Goal: Task Accomplishment & Management: Complete application form

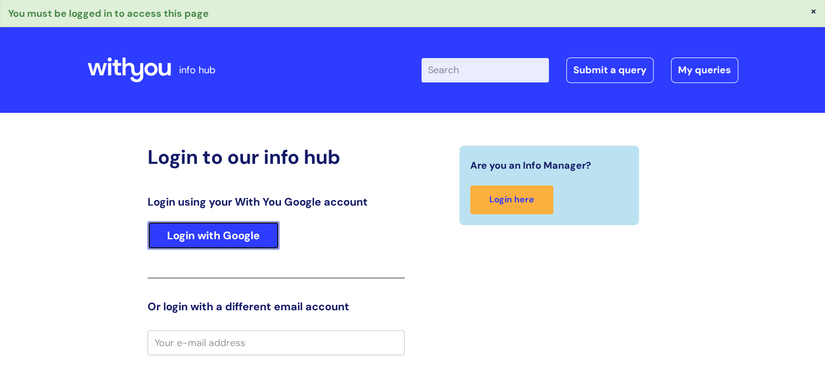
click at [249, 229] on link "Login with Google" at bounding box center [213, 235] width 132 height 28
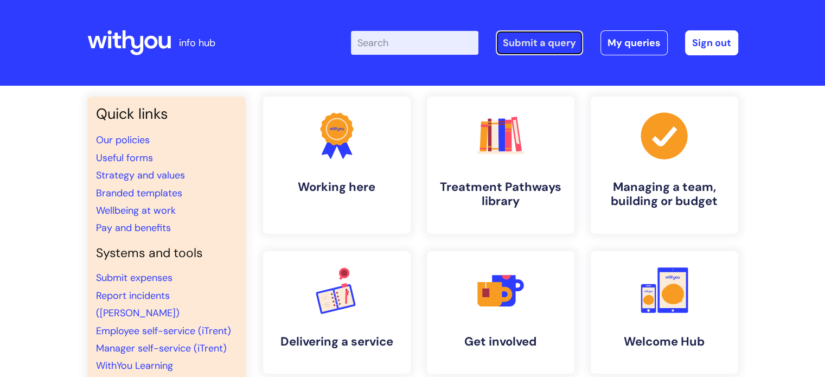
click at [535, 41] on link "Submit a query" at bounding box center [539, 42] width 87 height 25
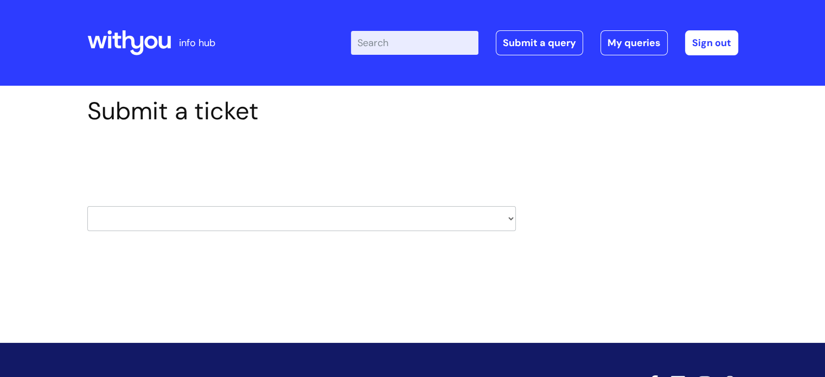
click at [206, 214] on select "HR / People IT and Support Clinical Drug Alerts Finance Accounts Data Support T…" at bounding box center [301, 218] width 428 height 25
select select "learning_and_development"
click at [87, 206] on select "HR / People IT and Support Clinical Drug Alerts Finance Accounts Data Support T…" at bounding box center [301, 218] width 428 height 25
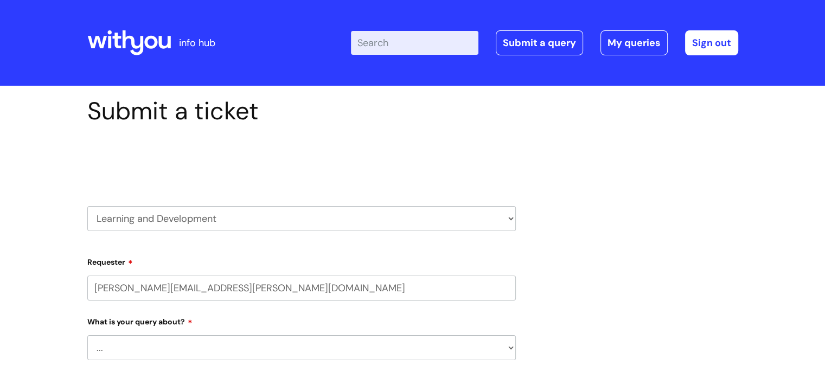
select select "80004286566"
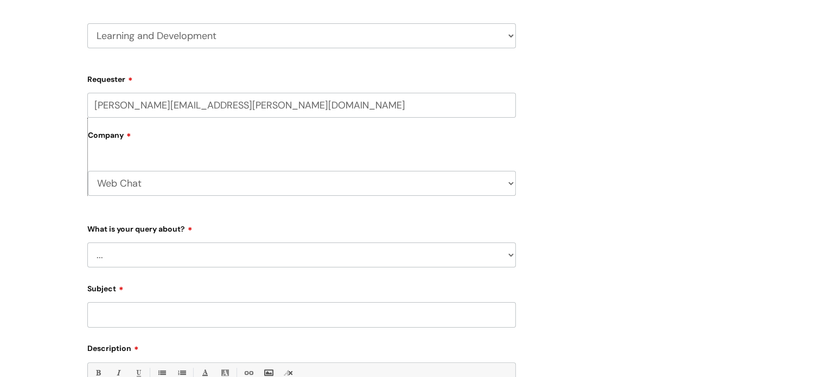
scroll to position [217, 0]
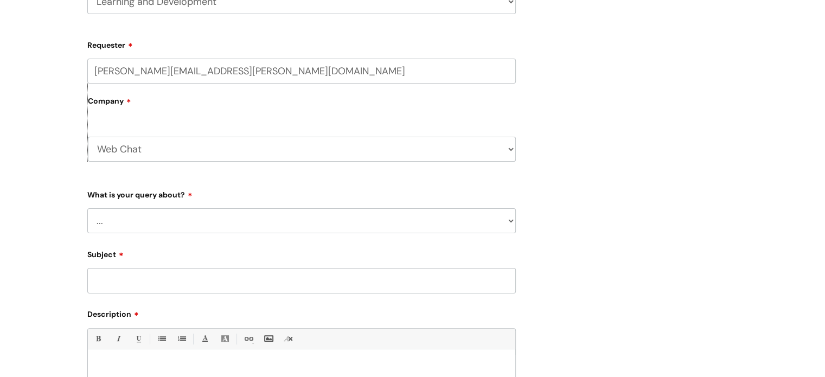
click at [232, 222] on select "... Question about a training course or session booking Ask about apprenticeshi…" at bounding box center [301, 220] width 428 height 25
select select "Question about mandatory or required training"
click at [87, 208] on select "... Question about a training course or session booking Ask about apprenticeshi…" at bounding box center [301, 220] width 428 height 25
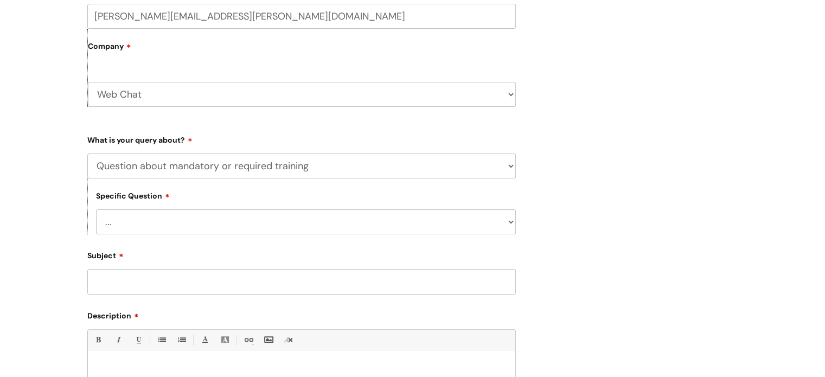
scroll to position [325, 0]
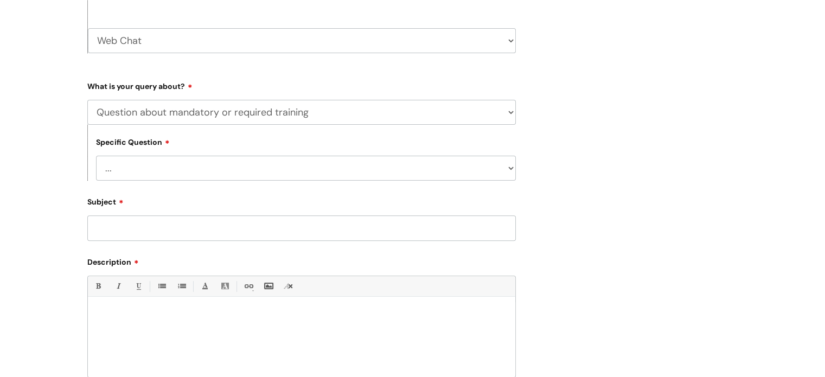
click at [226, 168] on select "... Induction requirements Compliance deadlines Refresher schedule Mandatory tr…" at bounding box center [306, 168] width 420 height 25
select select "Compliance deadlines"
click at [96, 156] on select "... Induction requirements Compliance deadlines Refresher schedule Mandatory tr…" at bounding box center [306, 168] width 420 height 25
click at [226, 231] on input "Subject" at bounding box center [301, 227] width 428 height 25
type input "Mandatory Completion"
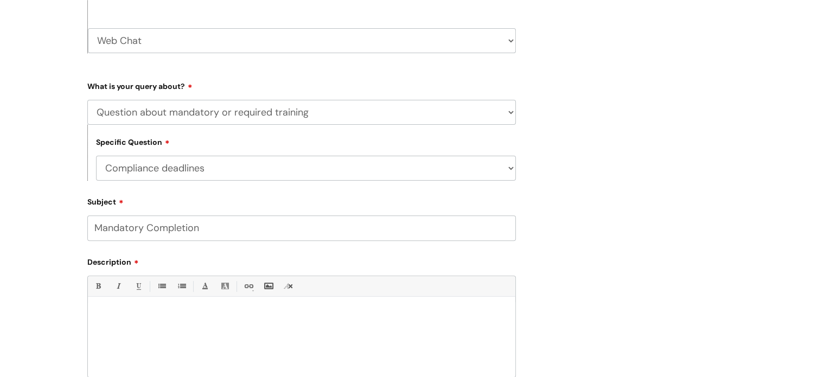
click at [118, 322] on div at bounding box center [301, 339] width 427 height 75
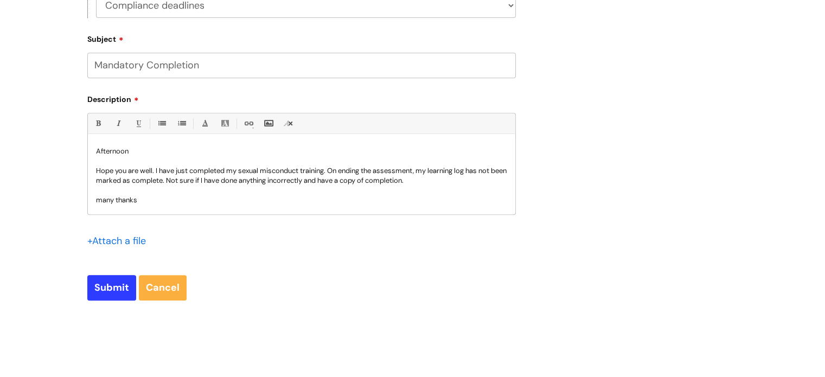
scroll to position [11, 0]
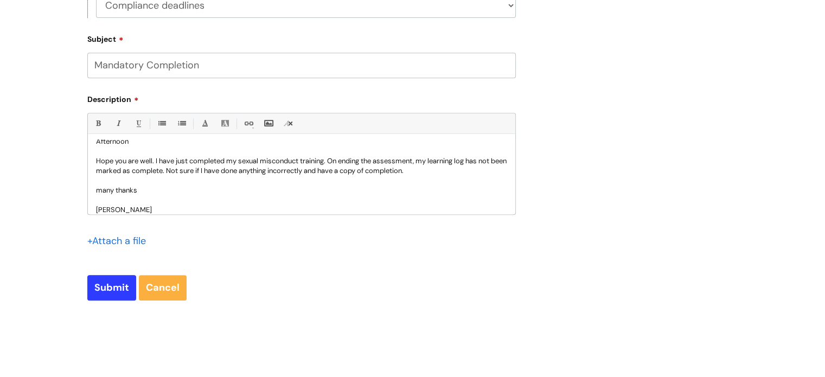
click at [116, 240] on input "file" at bounding box center [114, 241] width 54 height 14
click at [119, 240] on input "file" at bounding box center [114, 241] width 54 height 14
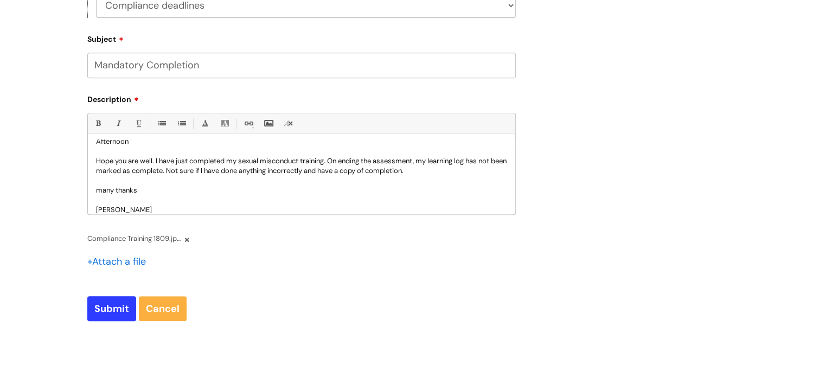
click at [149, 235] on span "Compliance Training 1809.jpeg (4.82 MB ) -" at bounding box center [134, 238] width 95 height 12
click at [274, 285] on form "Requester alain.saum@addaction.org.uk Company Web Chat WithYou Current Staff Ty…" at bounding box center [301, 43] width 428 height 556
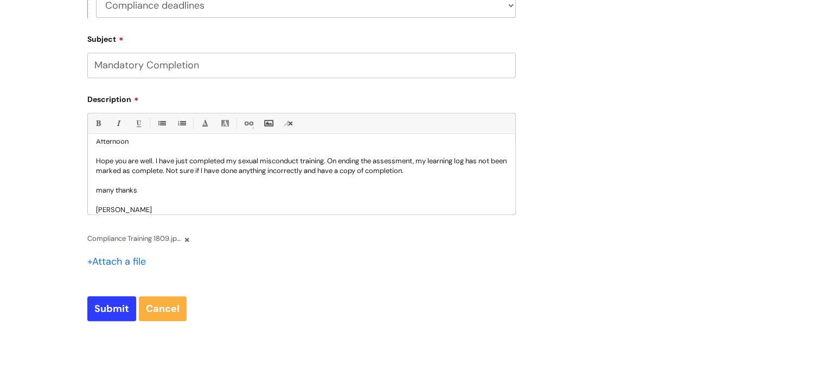
click at [140, 264] on input "file" at bounding box center [114, 261] width 54 height 14
click at [133, 239] on span "Compliance Training 1809.jpeg (4.82 MB ) -" at bounding box center [134, 238] width 95 height 12
click at [108, 304] on input "Submit" at bounding box center [111, 308] width 49 height 25
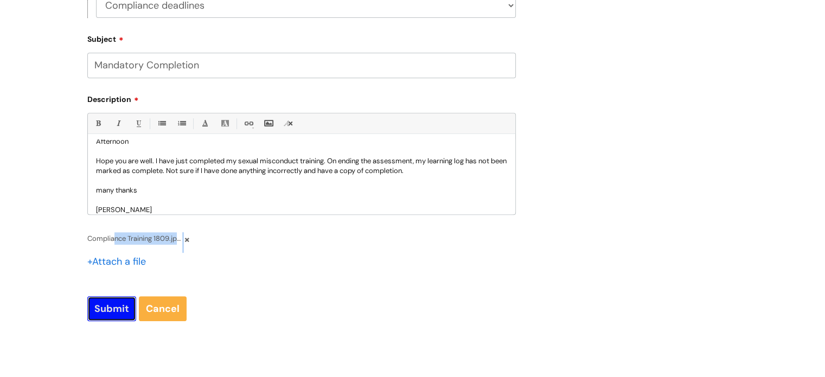
type input "Please Wait..."
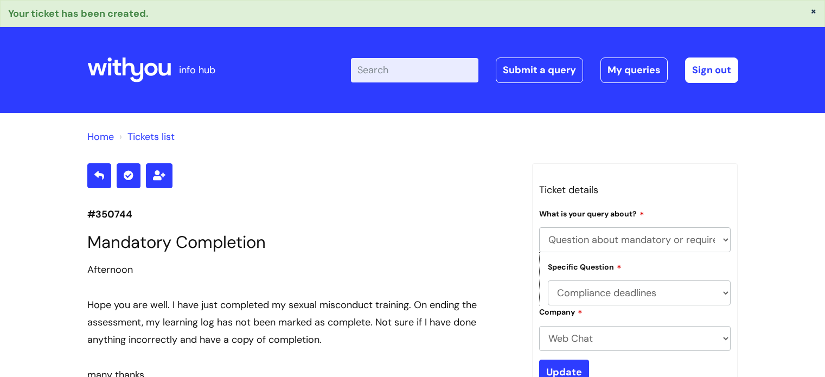
select select "Question about mandatory or required training"
select select "Compliance deadlines"
